Goal: Task Accomplishment & Management: Manage account settings

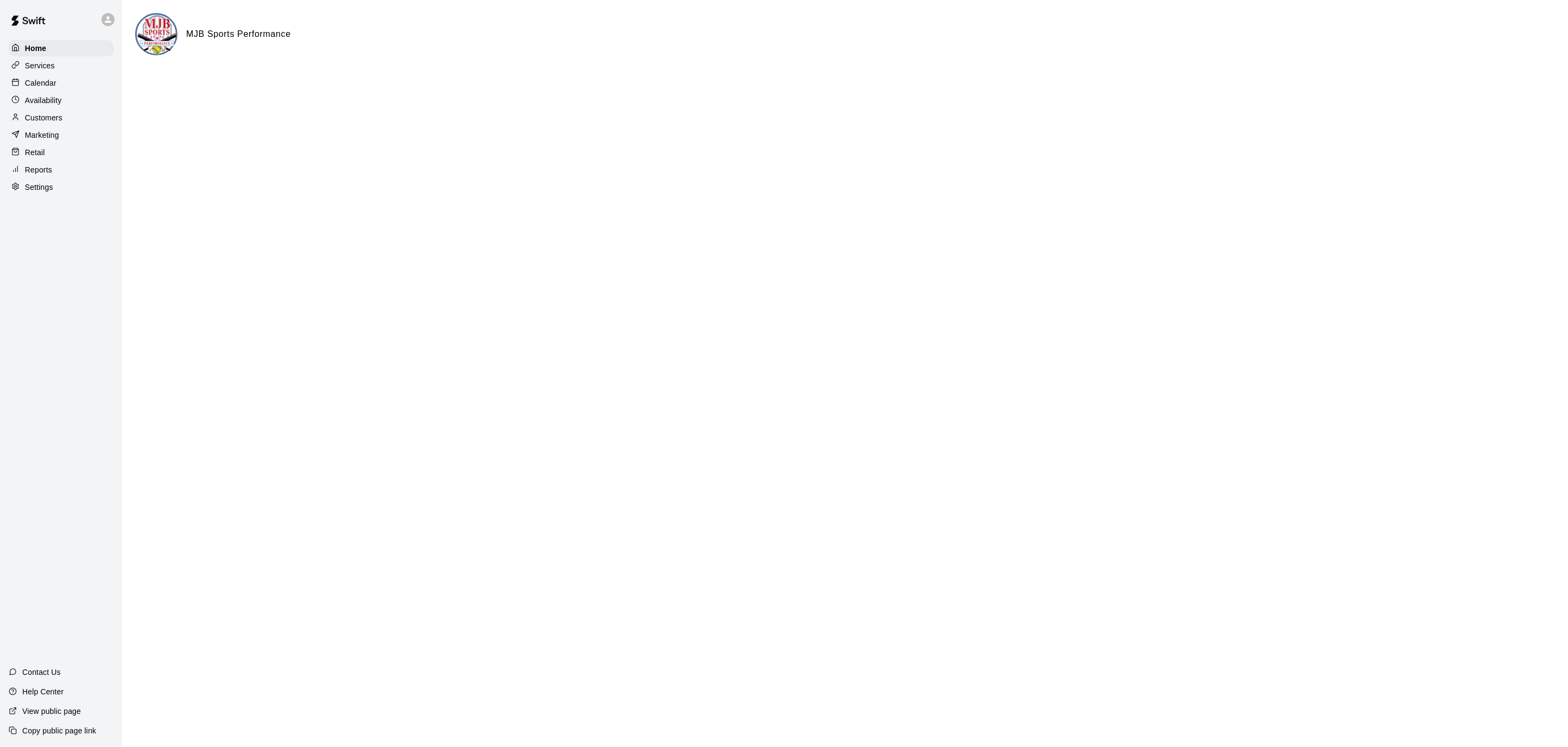
click at [61, 84] on div "Calendar" at bounding box center [61, 83] width 105 height 16
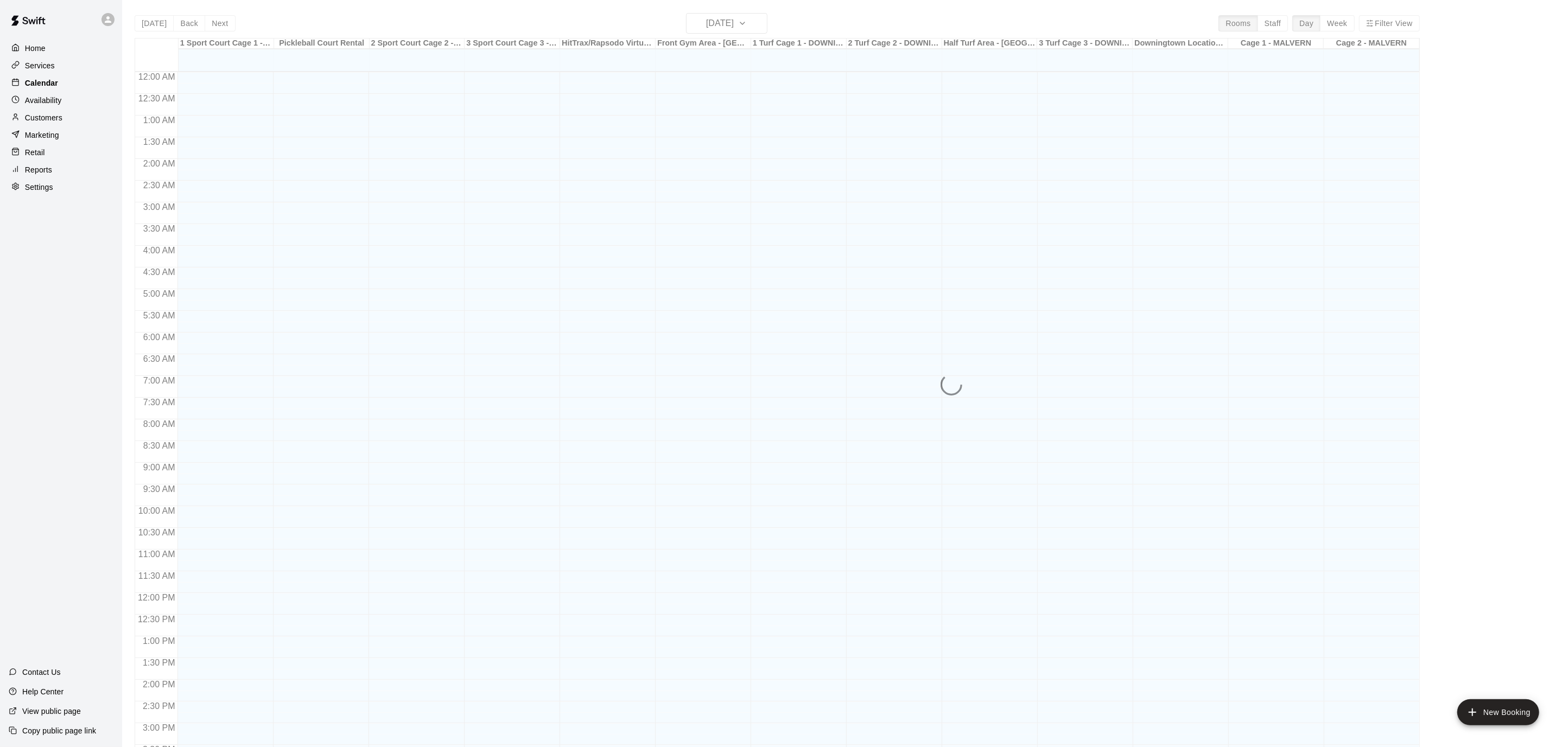
scroll to position [322, 0]
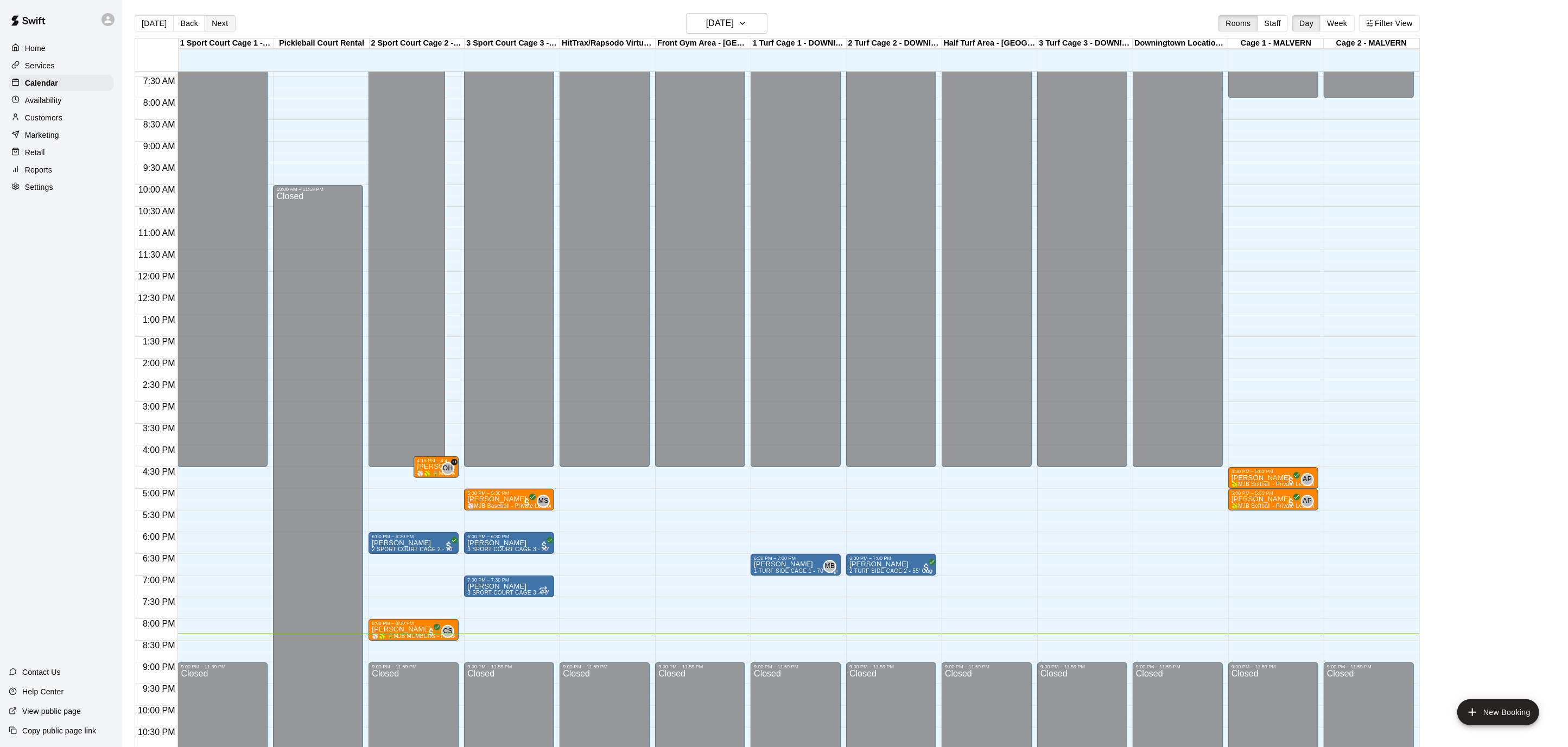
click at [221, 24] on button "Next" at bounding box center [219, 24] width 30 height 16
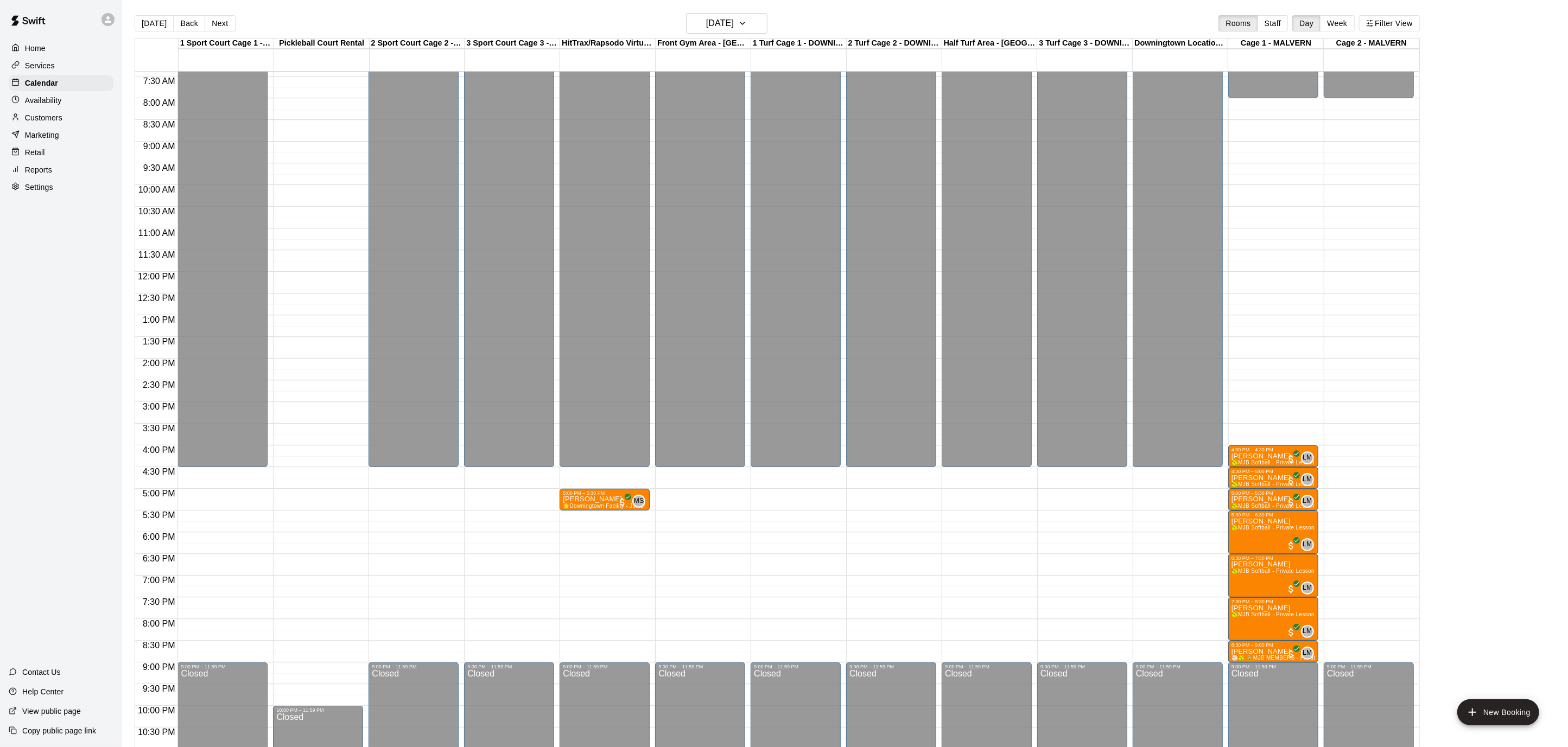
click at [580, 527] on div "12:00 AM – 4:30 PM Closed 5:00 PM – 5:30 PM [PERSON_NAME] 🌟Downingtown Facility…" at bounding box center [605, 271] width 90 height 1042
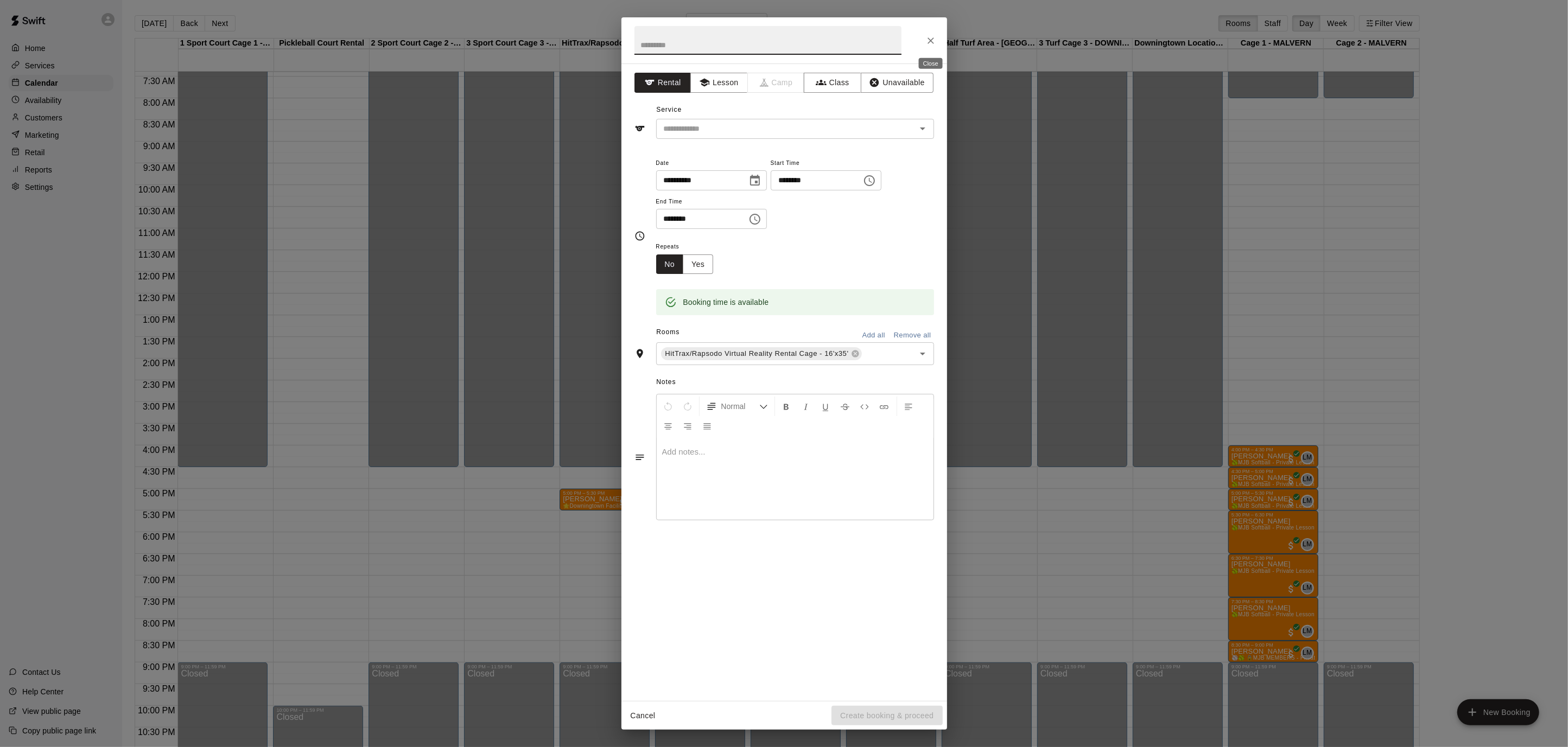
click at [930, 46] on button "Close" at bounding box center [931, 41] width 19 height 19
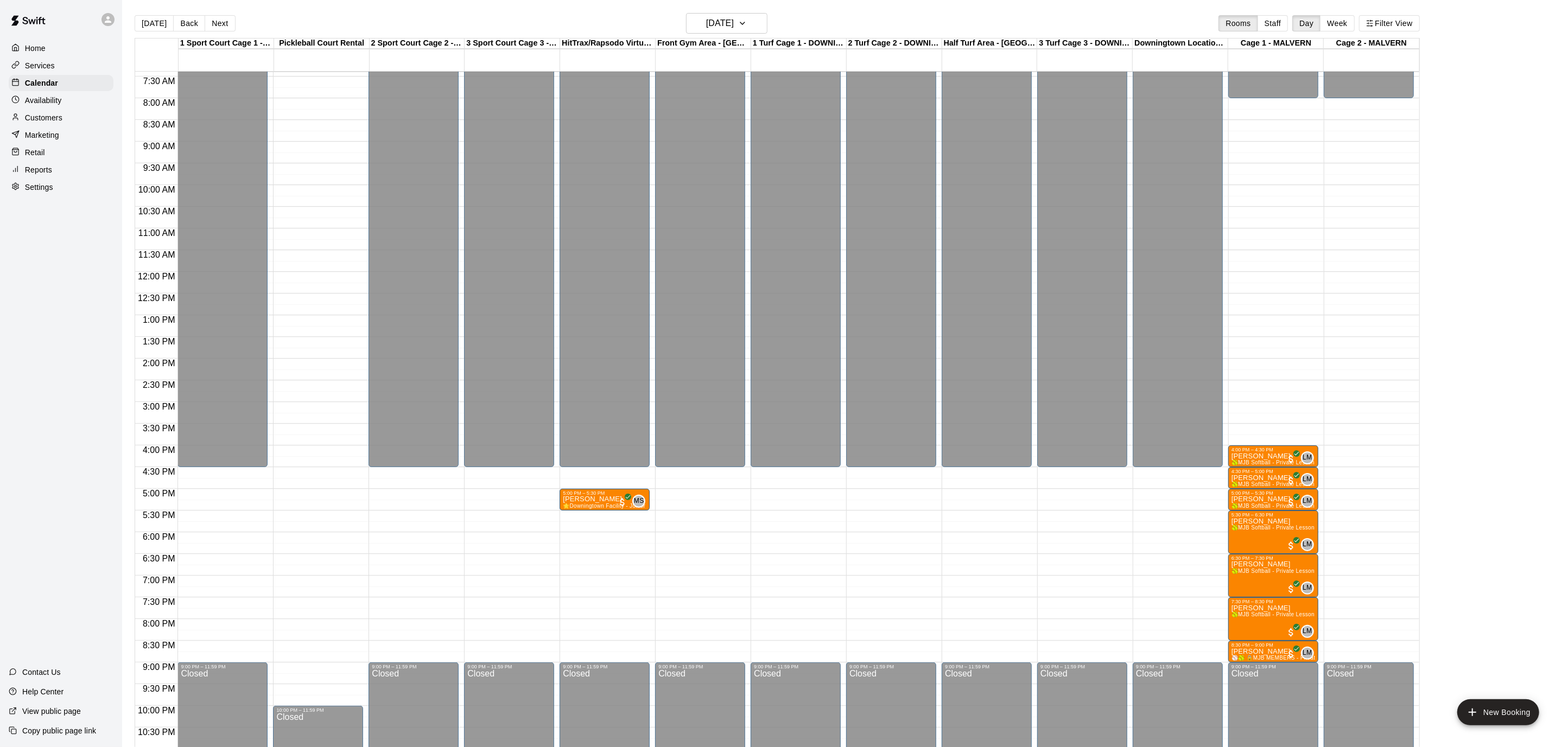
click at [77, 105] on div "Availability" at bounding box center [61, 100] width 105 height 16
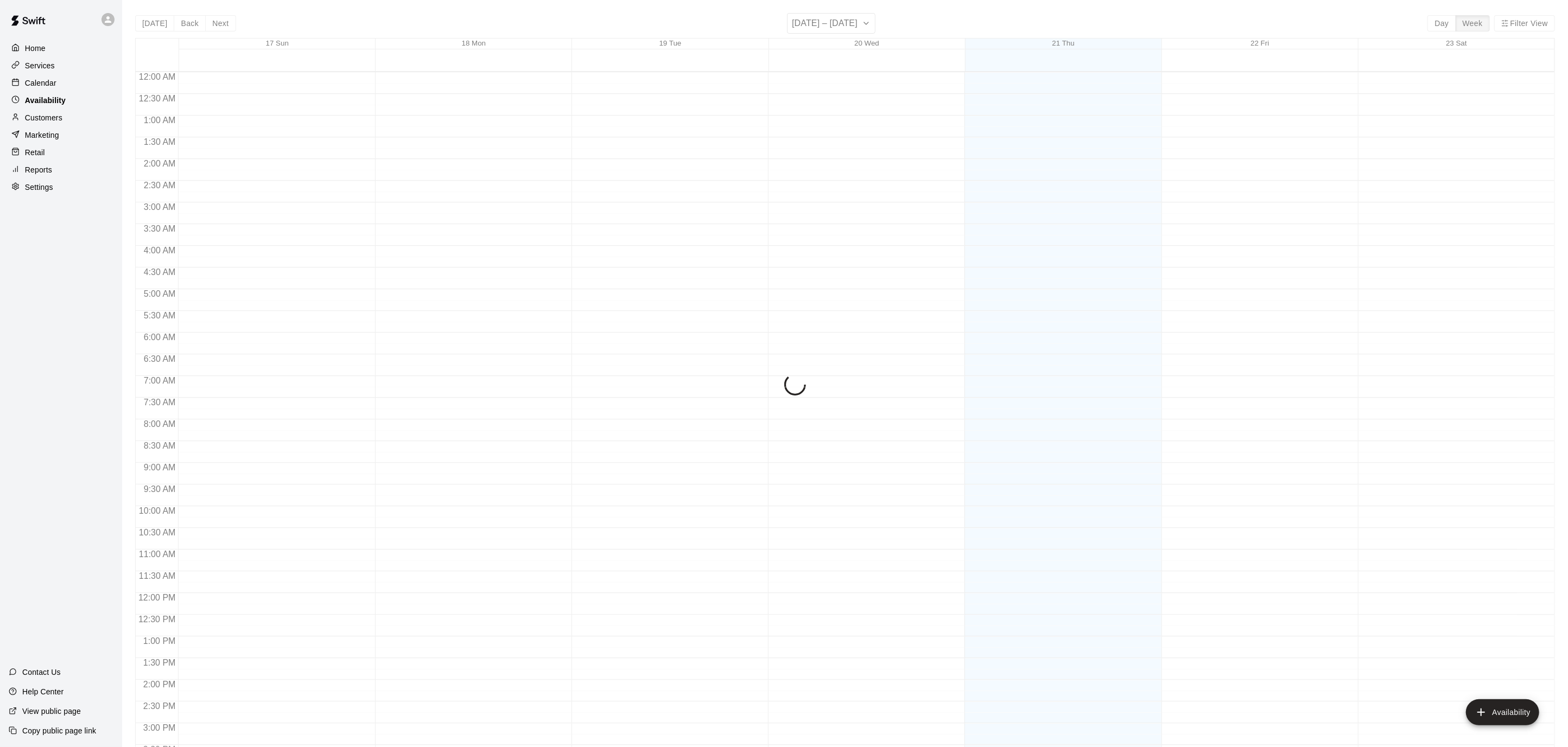
scroll to position [354, 0]
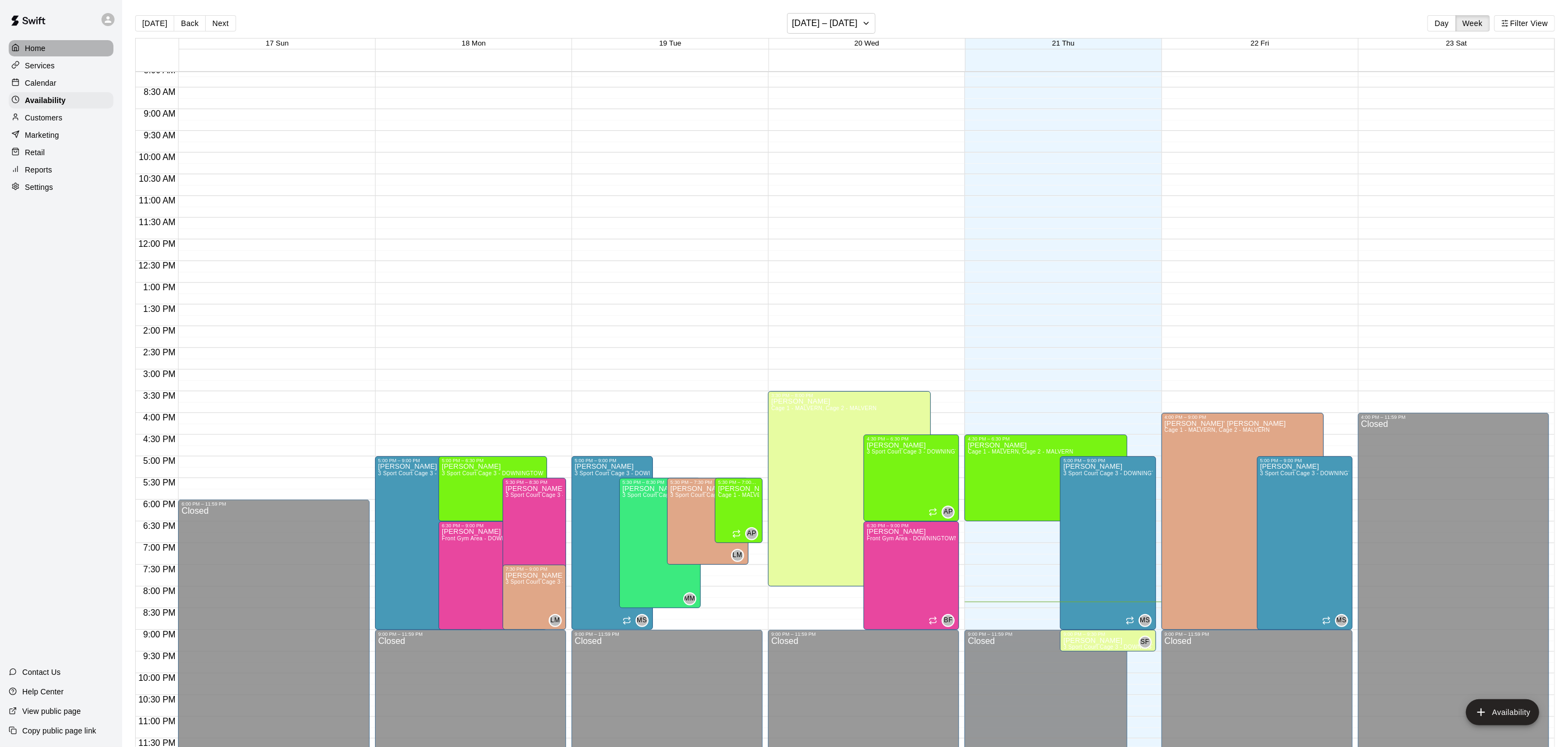
click at [24, 51] on div at bounding box center [18, 49] width 13 height 10
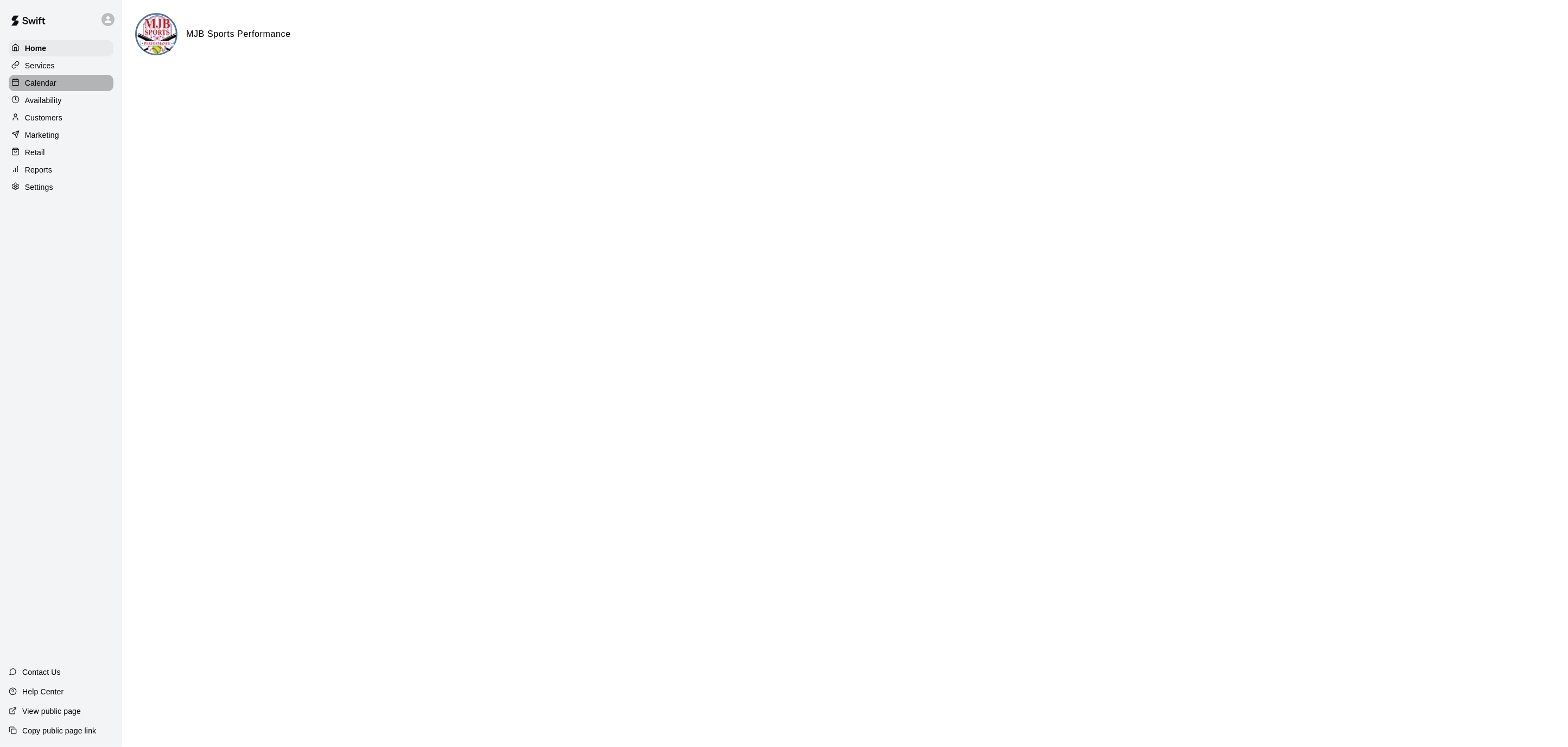
click at [36, 83] on p "Calendar" at bounding box center [41, 83] width 32 height 11
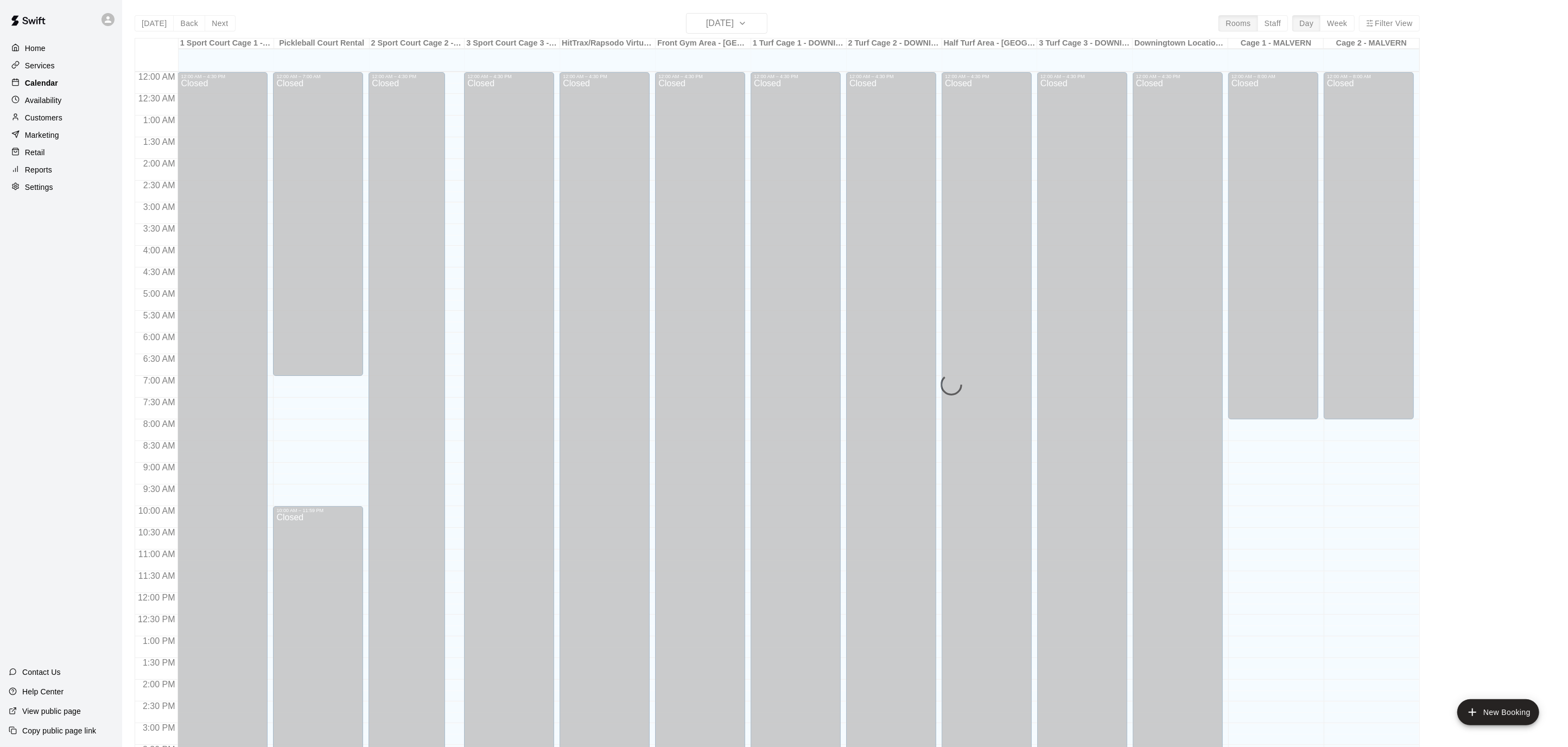
scroll to position [322, 0]
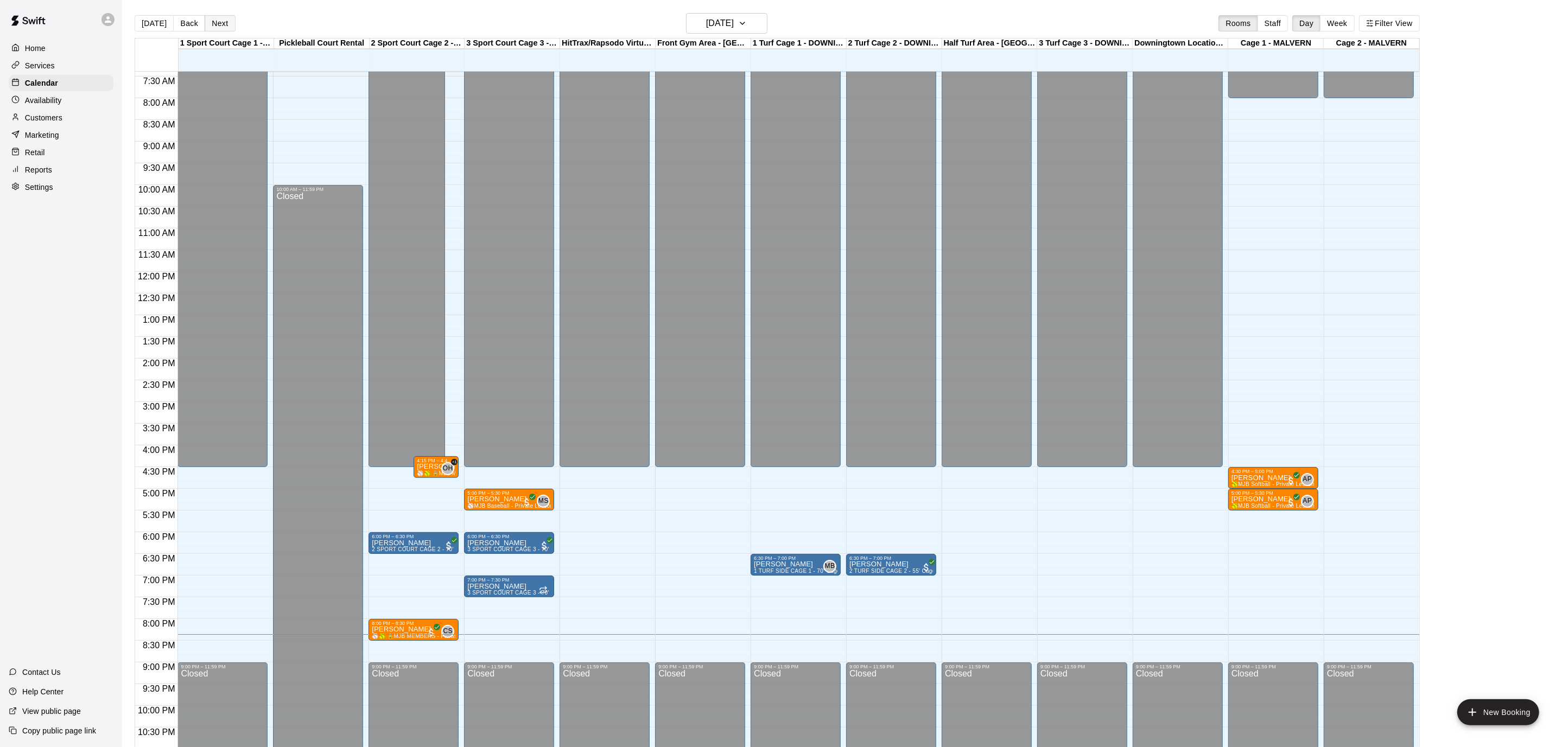
click at [210, 18] on button "Next" at bounding box center [219, 24] width 30 height 16
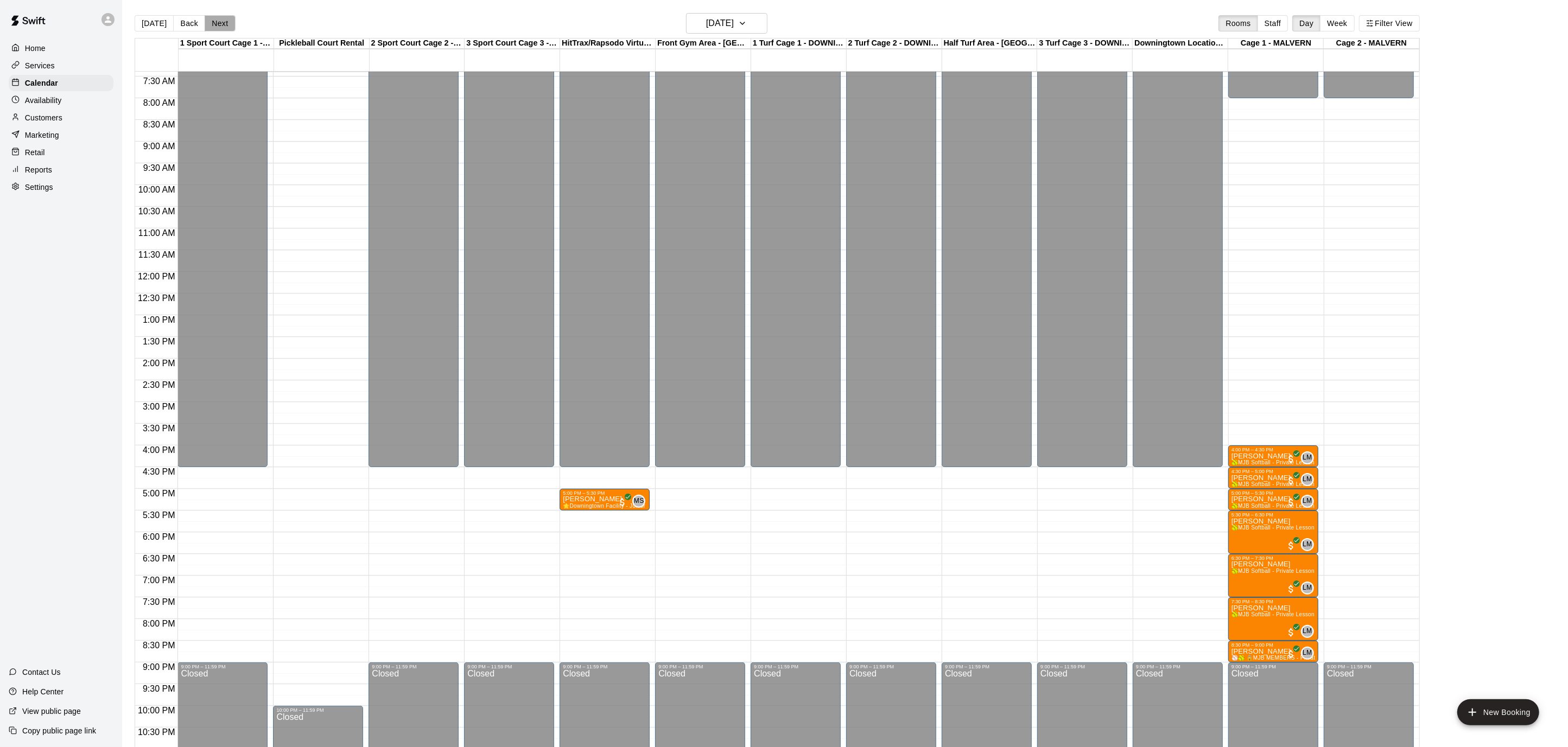
click at [210, 18] on button "Next" at bounding box center [219, 24] width 30 height 16
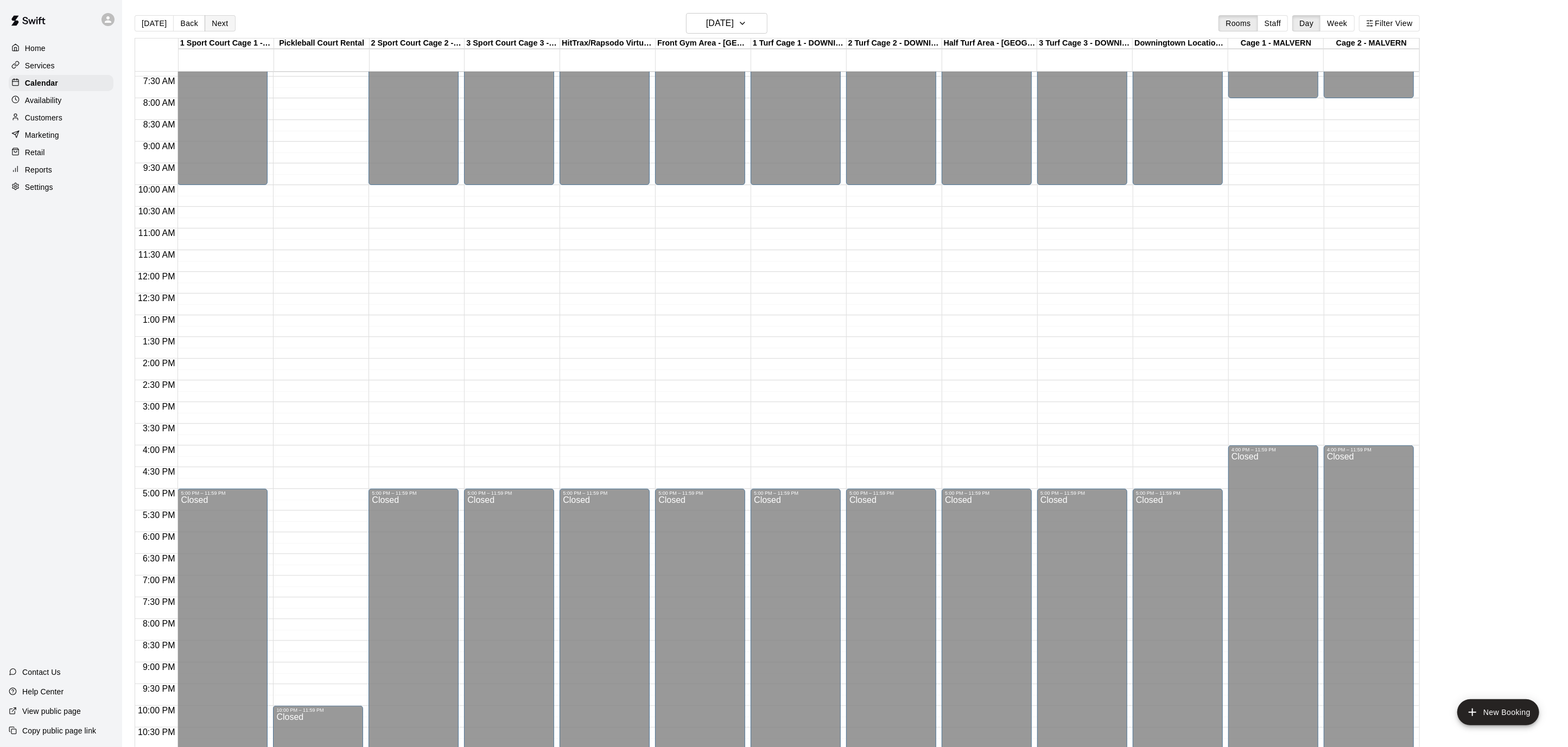
click at [210, 18] on button "Next" at bounding box center [219, 24] width 30 height 16
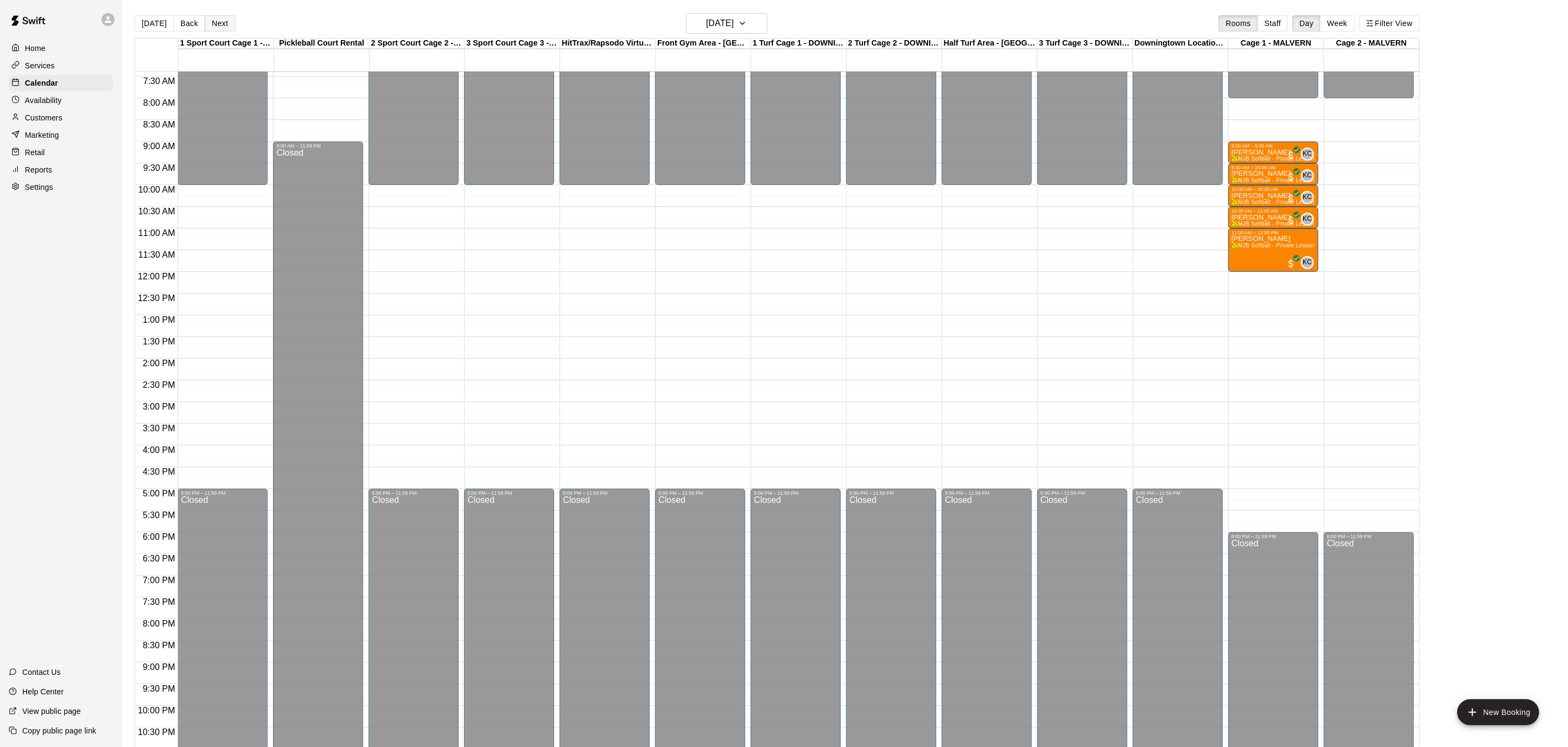
click at [210, 18] on button "Next" at bounding box center [219, 24] width 30 height 16
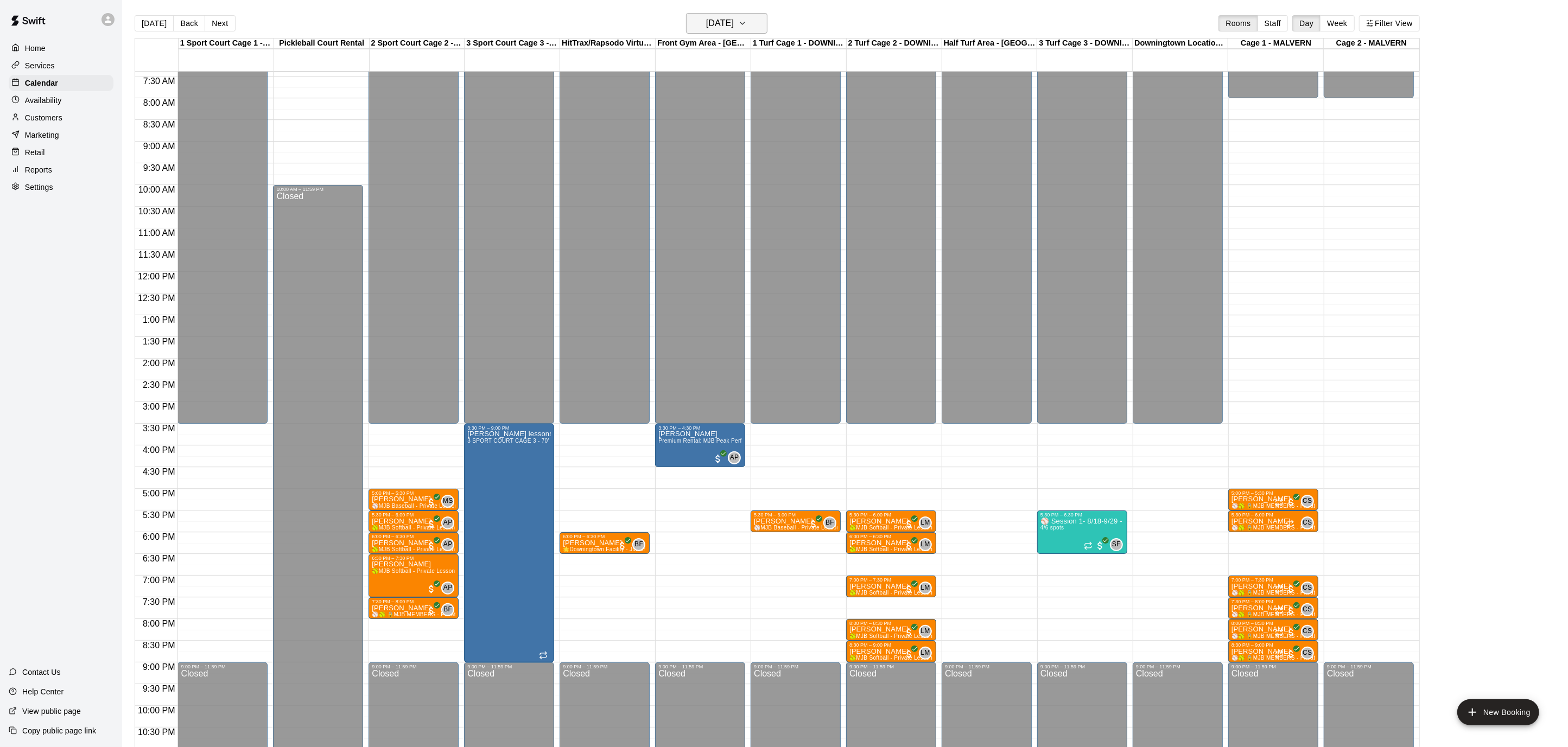
click at [747, 19] on icon "button" at bounding box center [743, 24] width 9 height 13
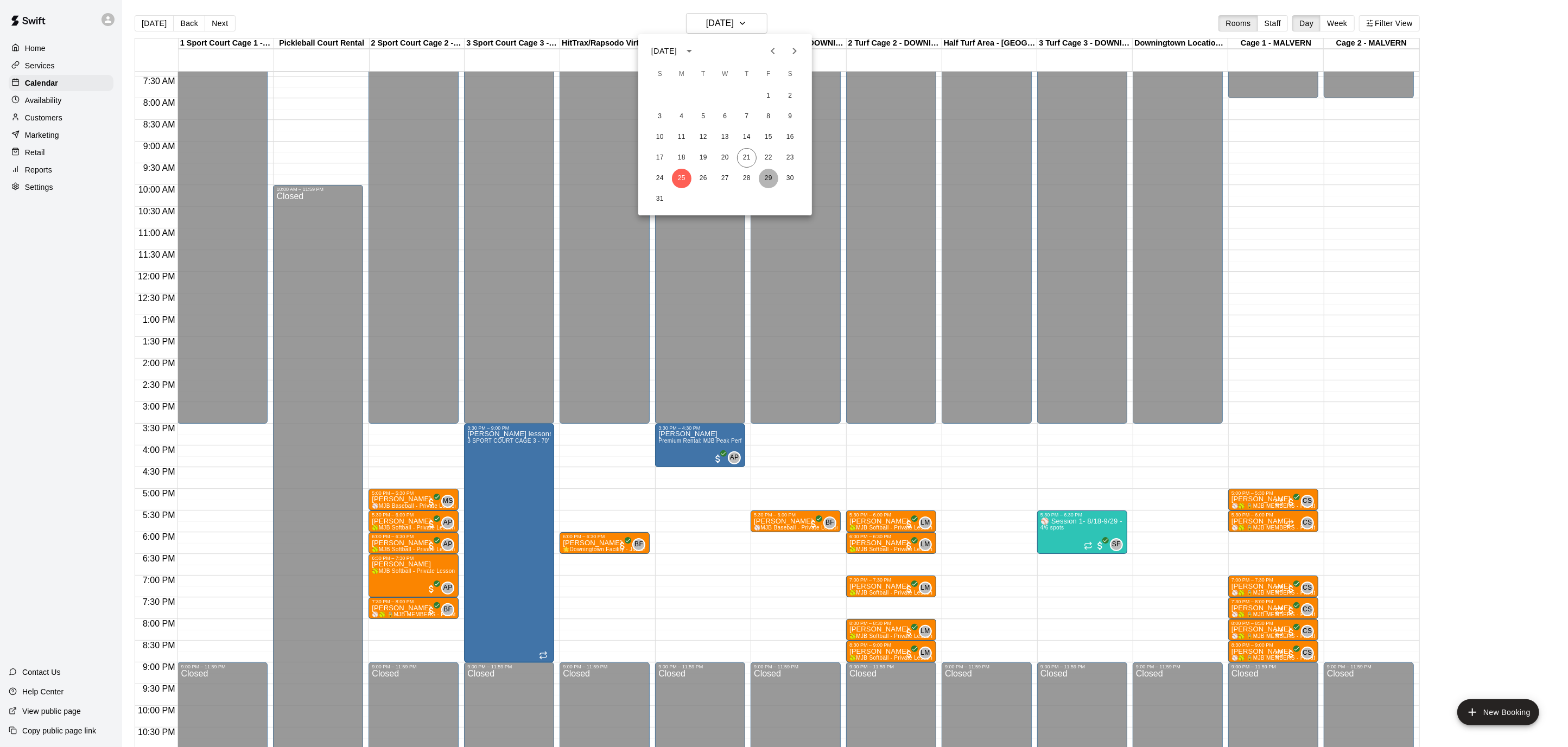
click at [771, 179] on button "29" at bounding box center [769, 178] width 19 height 19
